Goal: Task Accomplishment & Management: Manage account settings

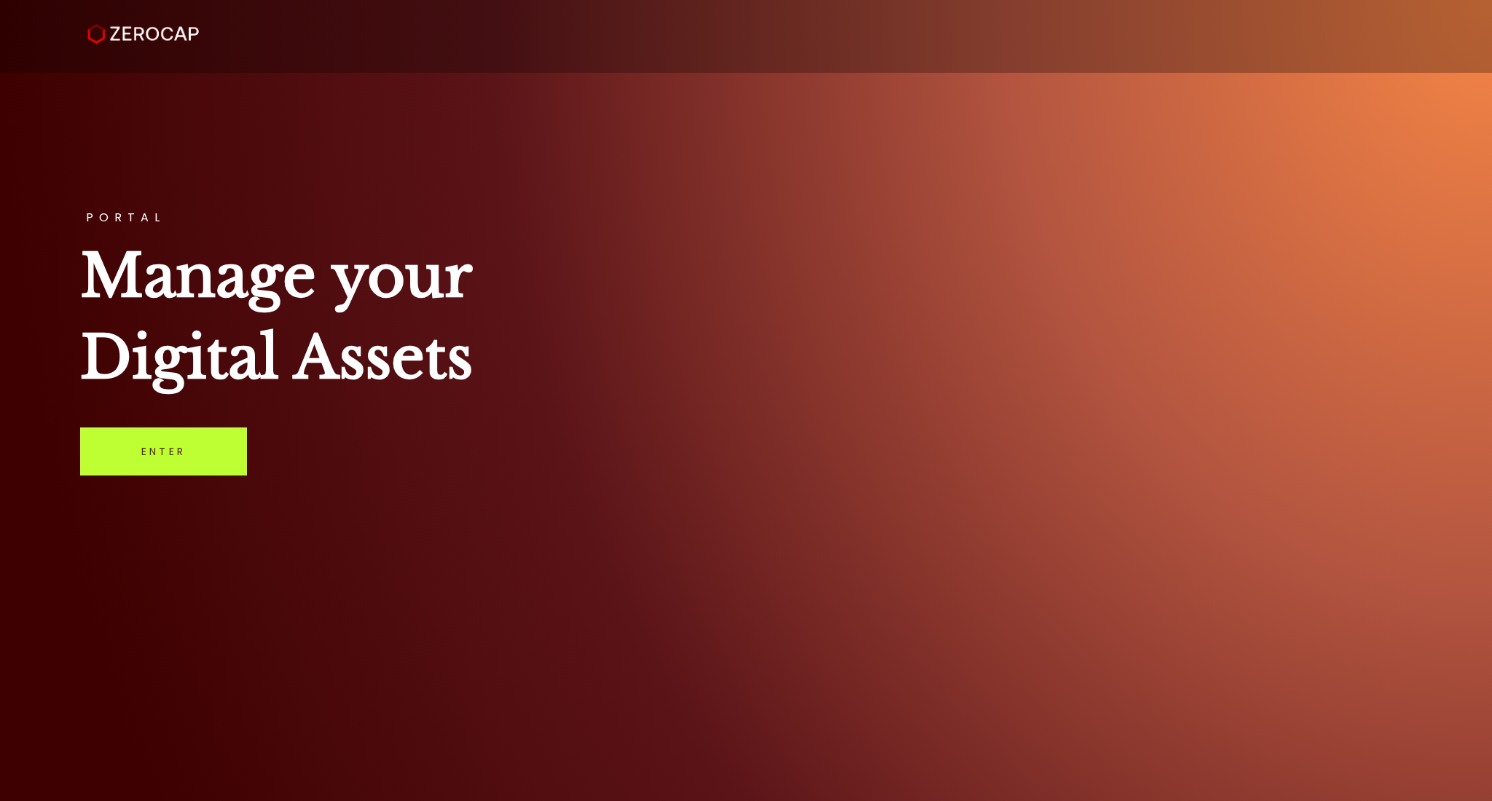
click at [134, 469] on link "Enter" at bounding box center [163, 452] width 167 height 48
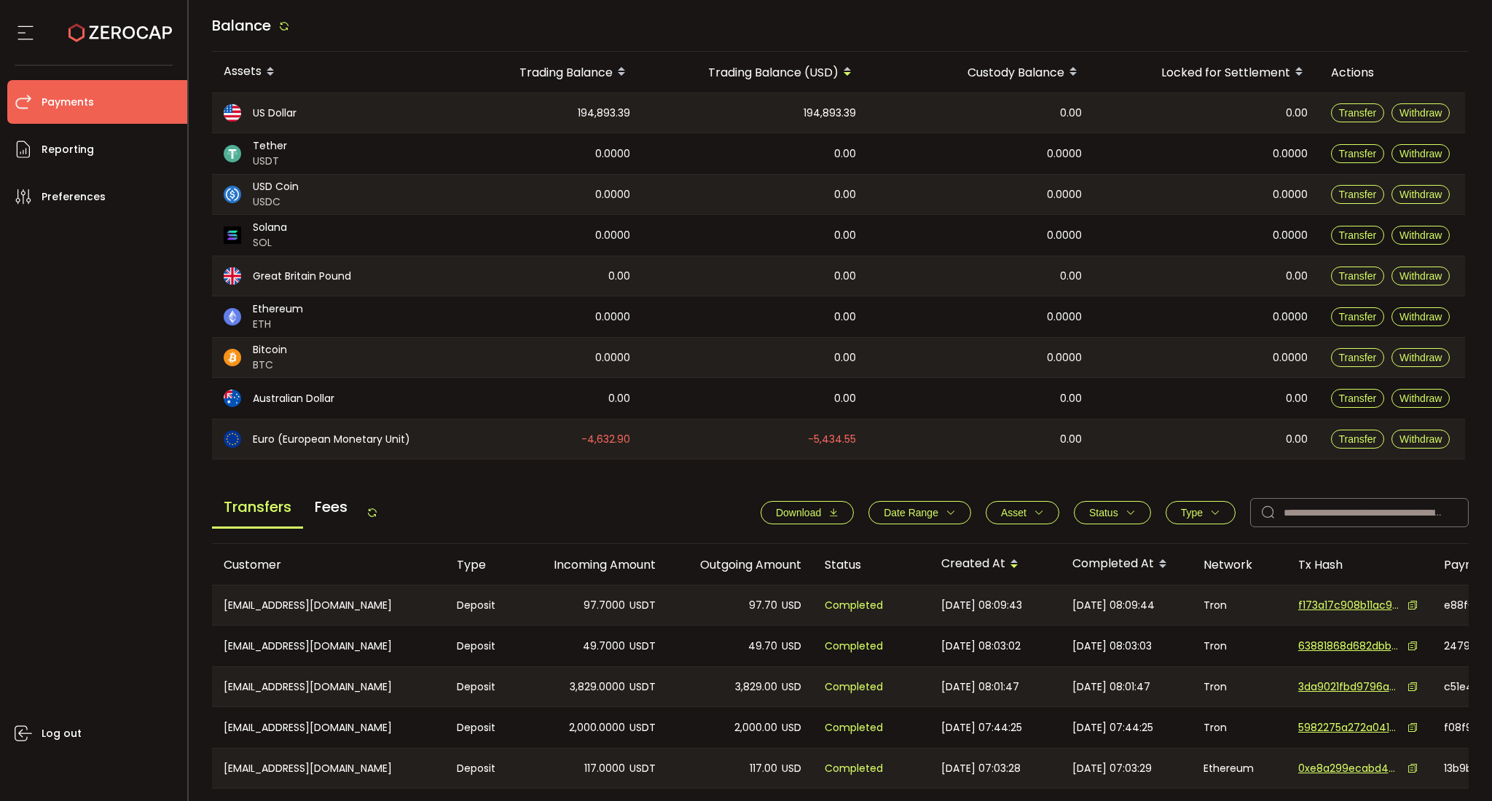
scroll to position [380, 0]
